Goal: Navigation & Orientation: Find specific page/section

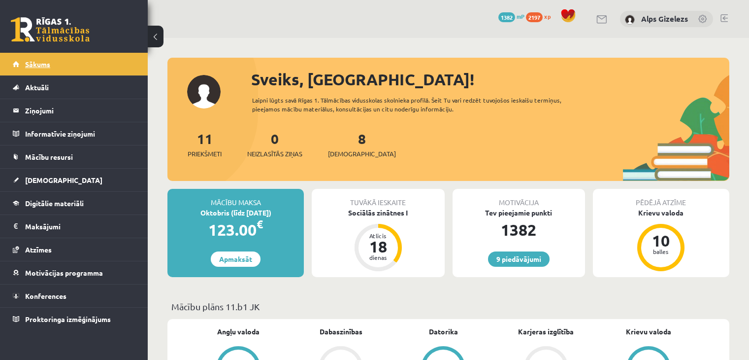
scroll to position [39, 0]
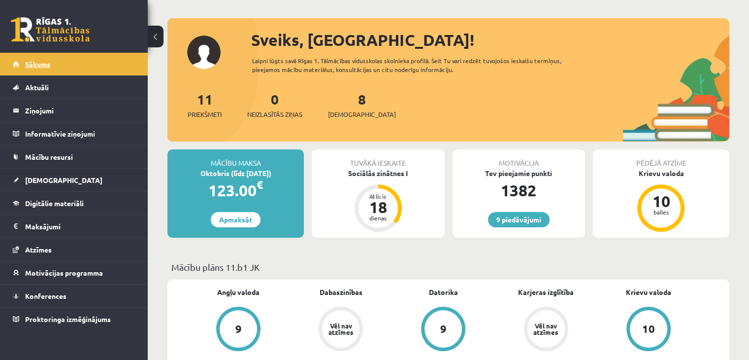
click at [42, 63] on span "Sākums" at bounding box center [37, 64] width 25 height 9
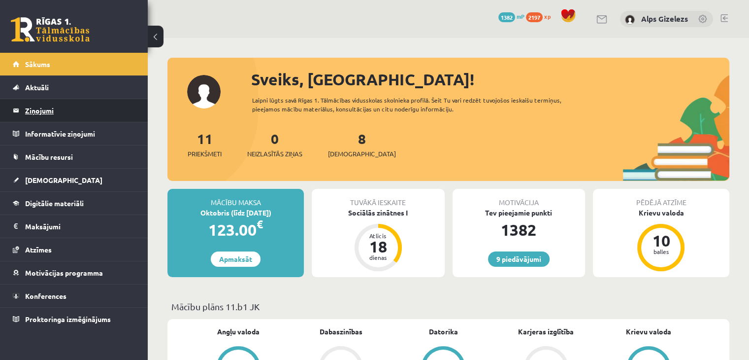
click at [49, 100] on legend "Ziņojumi 0" at bounding box center [80, 110] width 110 height 23
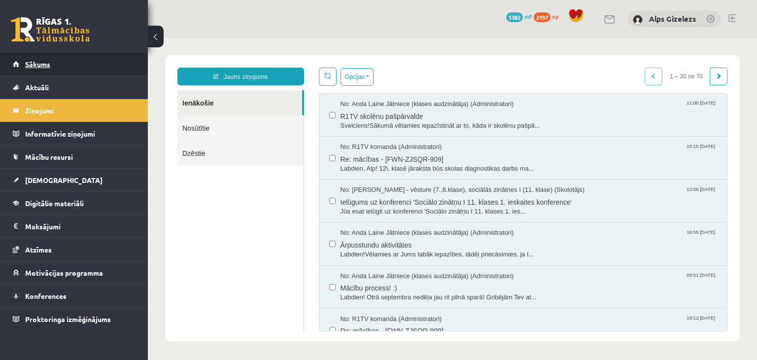
click at [42, 63] on span "Sākums" at bounding box center [37, 64] width 25 height 9
